Goal: Task Accomplishment & Management: Manage account settings

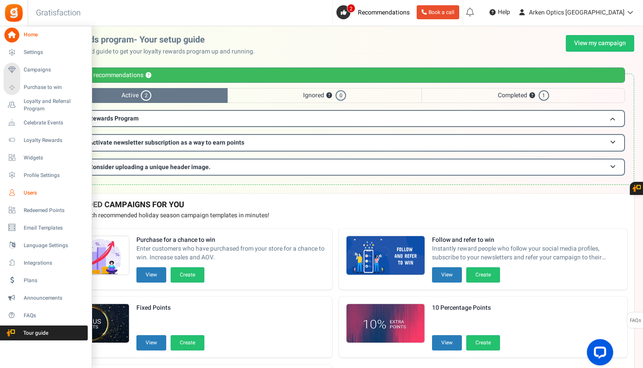
click at [31, 190] on span "Users" at bounding box center [54, 193] width 61 height 7
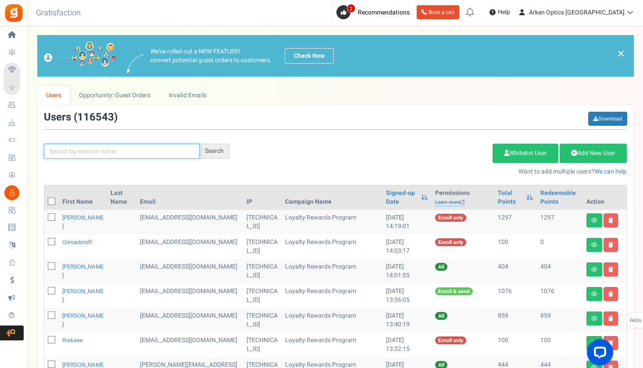
click at [104, 158] on input "text" at bounding box center [122, 151] width 156 height 15
type input "v"
paste input "[EMAIL_ADDRESS][DOMAIN_NAME]"
type input "[EMAIL_ADDRESS][DOMAIN_NAME]"
click at [219, 147] on div "Search" at bounding box center [215, 151] width 30 height 15
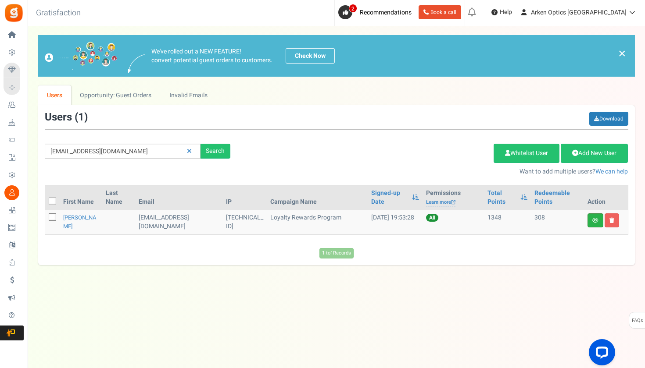
click at [591, 222] on link at bounding box center [595, 221] width 16 height 14
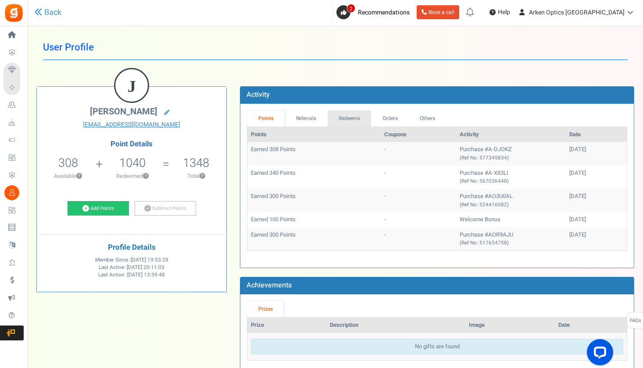
click at [350, 114] on link "Redeems" at bounding box center [350, 119] width 44 height 16
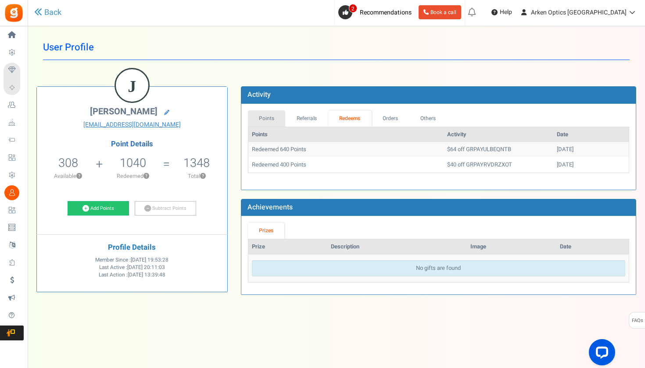
click at [275, 118] on link "Points" at bounding box center [267, 119] width 38 height 16
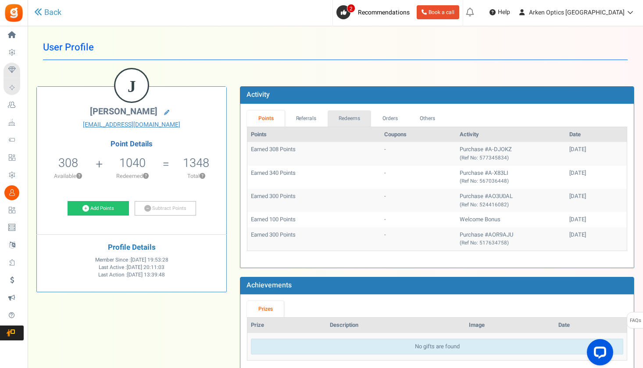
click at [355, 118] on link "Redeems" at bounding box center [350, 119] width 44 height 16
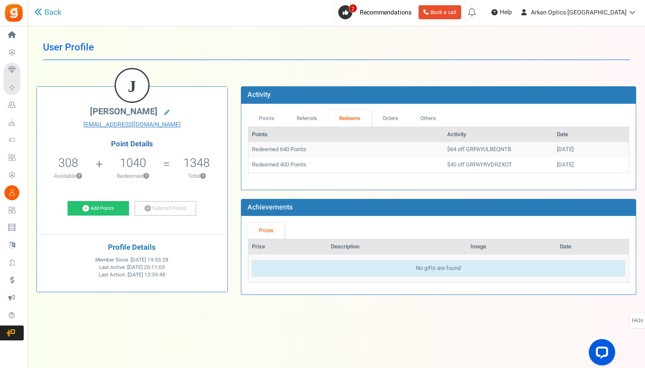
click at [308, 118] on link "Referrals" at bounding box center [306, 119] width 43 height 16
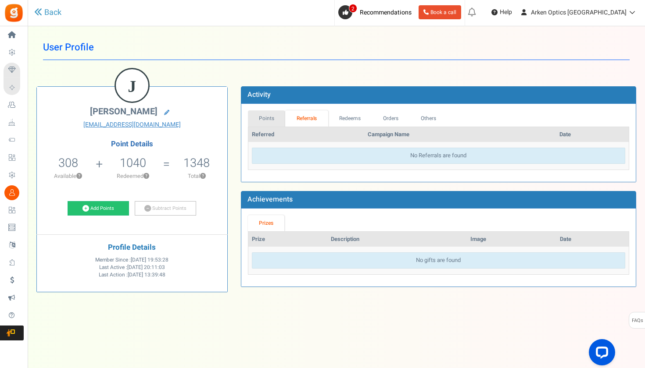
click at [283, 118] on link "Points" at bounding box center [267, 119] width 38 height 16
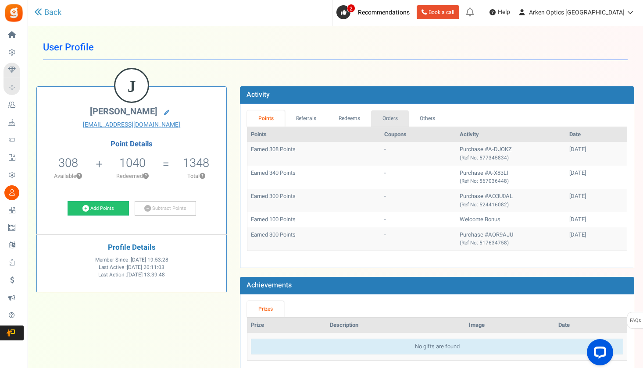
click at [392, 117] on link "Orders" at bounding box center [390, 119] width 38 height 16
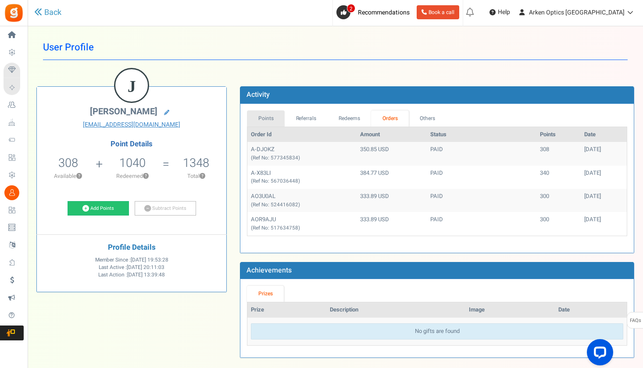
click at [268, 116] on link "Points" at bounding box center [266, 119] width 38 height 16
